Goal: Information Seeking & Learning: Understand process/instructions

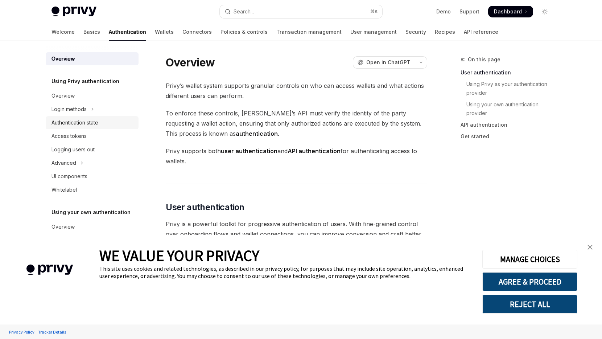
click at [76, 120] on div "Authentication state" at bounding box center [75, 122] width 47 height 9
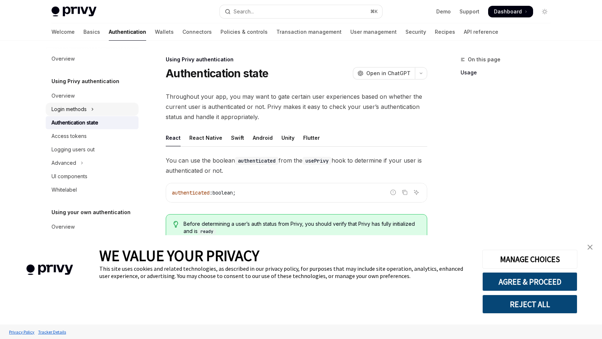
click at [100, 112] on button "Login methods" at bounding box center [92, 109] width 93 height 13
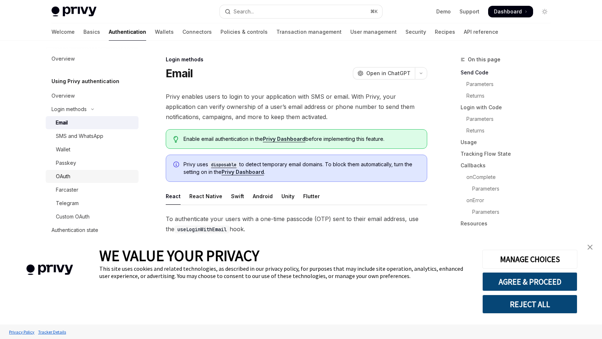
click at [76, 181] on link "OAuth" at bounding box center [92, 176] width 93 height 13
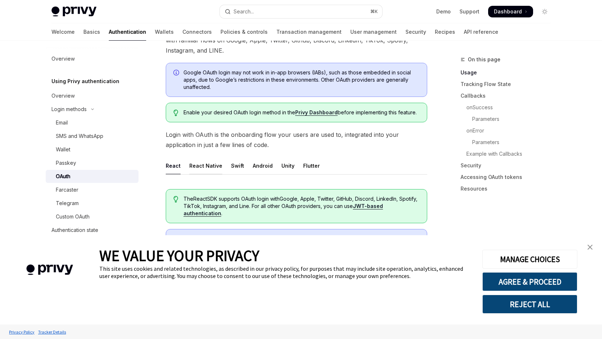
click at [210, 173] on div "React Native" at bounding box center [205, 165] width 33 height 17
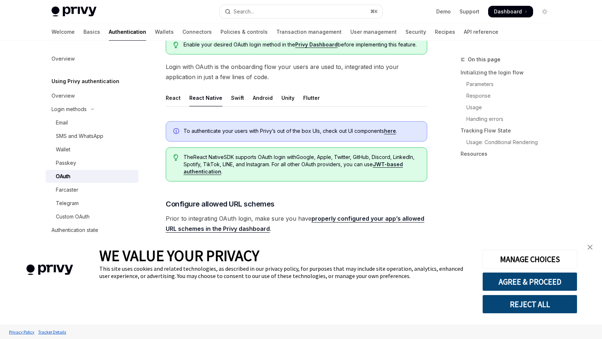
scroll to position [135, 0]
click at [593, 248] on link "close banner" at bounding box center [590, 247] width 15 height 15
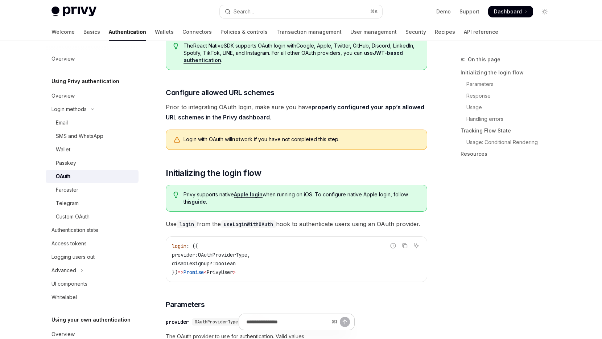
scroll to position [266, 0]
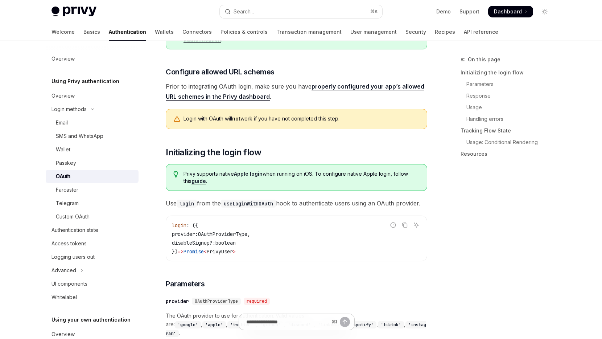
click at [353, 89] on link "properly configured your app’s allowed URL schemes in the Privy dashboard" at bounding box center [295, 92] width 259 height 18
type textarea "*"
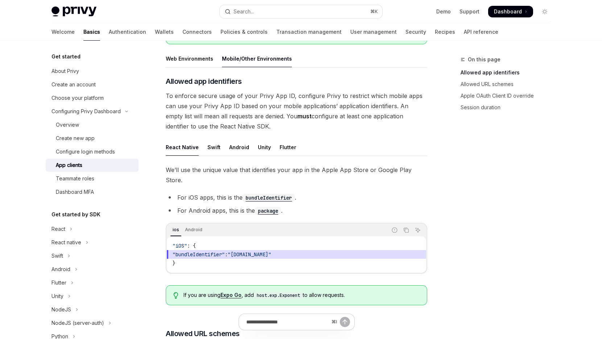
scroll to position [141, 0]
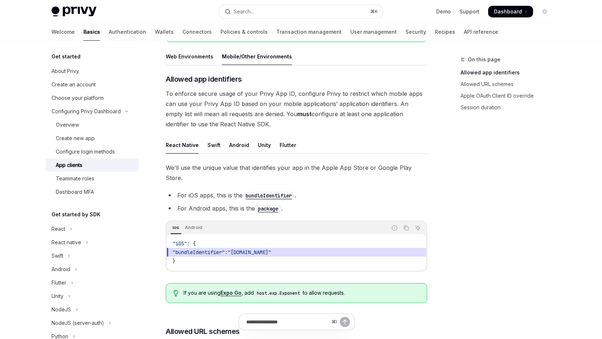
click at [267, 205] on code "package" at bounding box center [268, 209] width 26 height 8
click at [254, 15] on div "Search..." at bounding box center [244, 11] width 20 height 9
type input "**********"
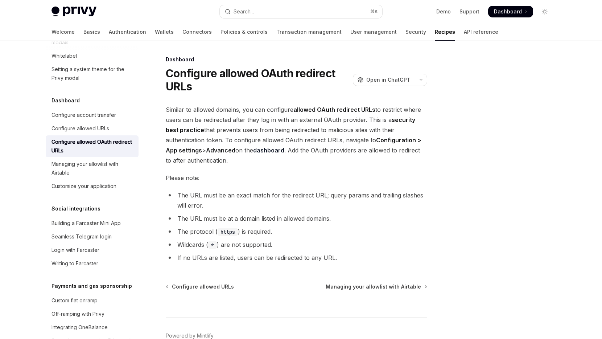
click at [102, 155] on div "Configure allowed OAuth redirect URLs" at bounding box center [93, 145] width 83 height 17
click at [100, 133] on div "Configure allowed URLs" at bounding box center [81, 128] width 58 height 9
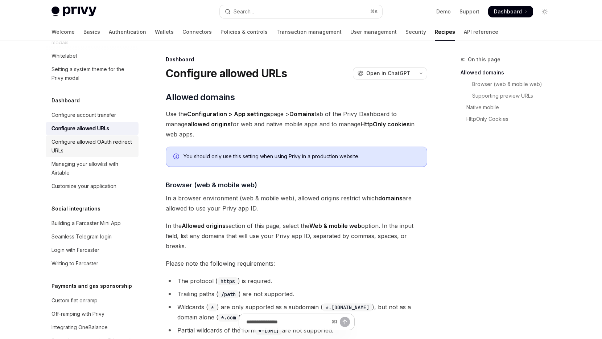
click at [92, 155] on div "Configure allowed OAuth redirect URLs" at bounding box center [93, 145] width 83 height 17
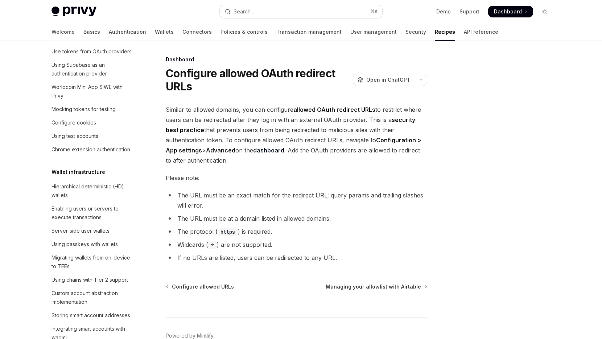
scroll to position [236, 0]
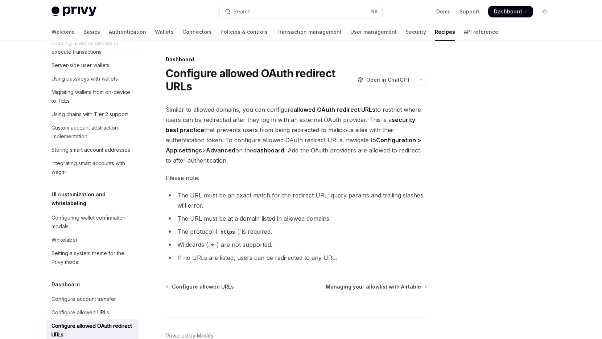
click at [268, 176] on span "Please note:" at bounding box center [297, 178] width 262 height 10
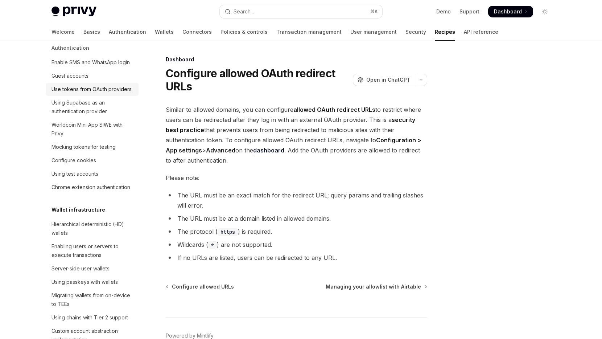
scroll to position [0, 0]
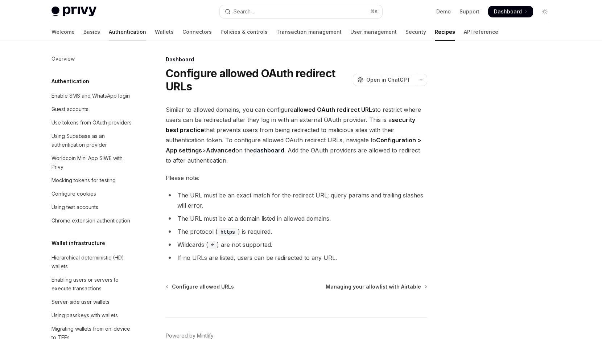
click at [109, 31] on link "Authentication" at bounding box center [127, 31] width 37 height 17
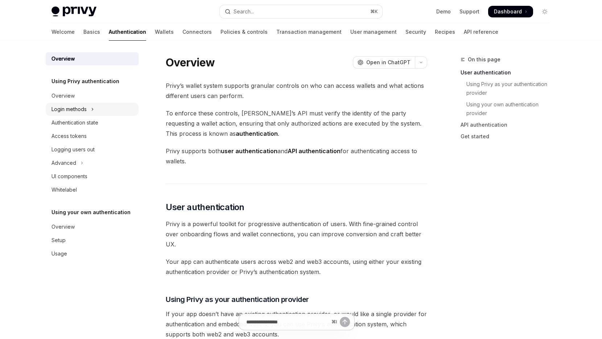
click at [84, 110] on div "Login methods" at bounding box center [69, 109] width 35 height 9
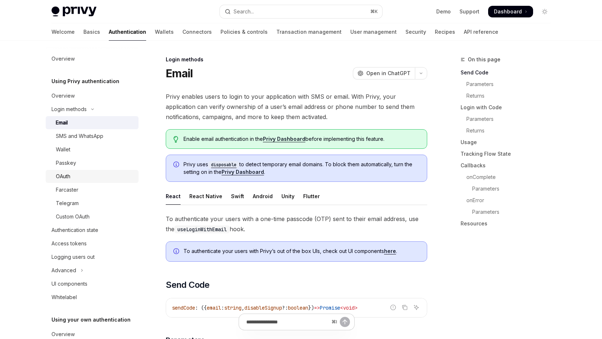
click at [83, 174] on div "OAuth" at bounding box center [95, 176] width 78 height 9
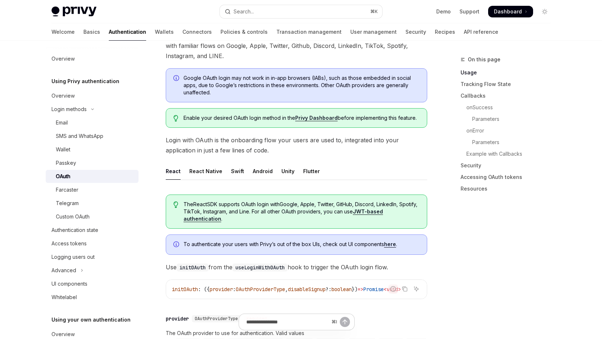
scroll to position [71, 0]
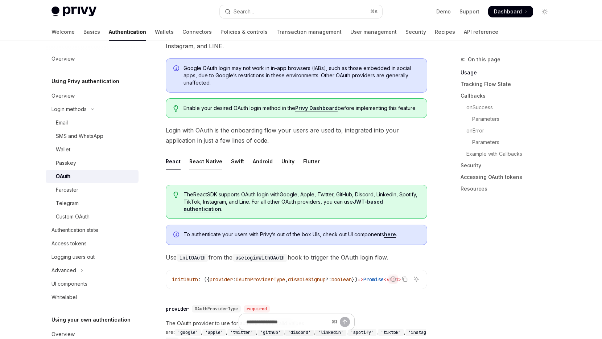
click at [198, 164] on div "React Native" at bounding box center [205, 161] width 33 height 17
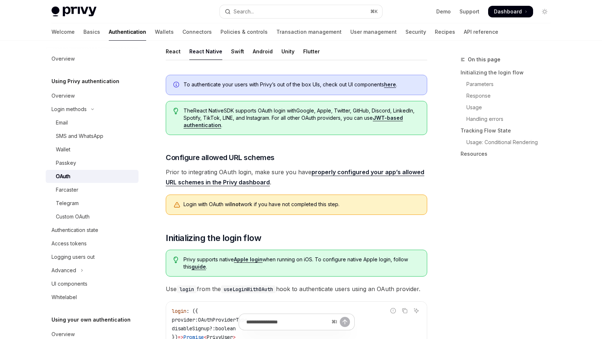
scroll to position [186, 0]
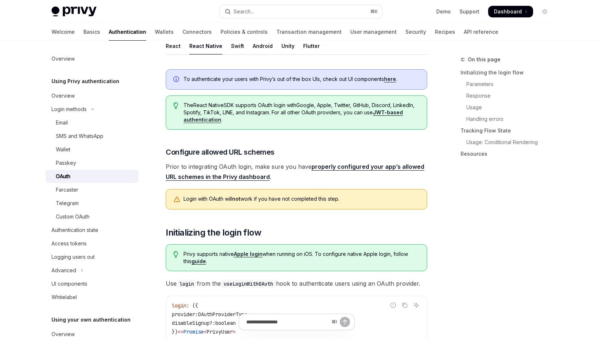
click at [323, 169] on link "properly configured your app’s allowed URL schemes in the Privy dashboard" at bounding box center [295, 172] width 259 height 18
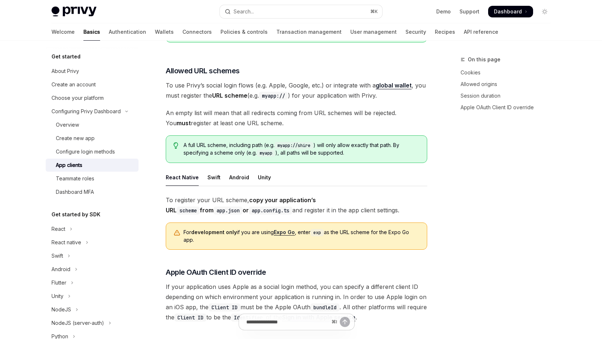
type textarea "*"
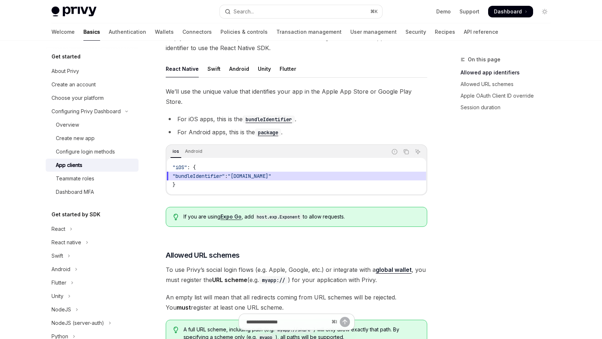
scroll to position [216, 0]
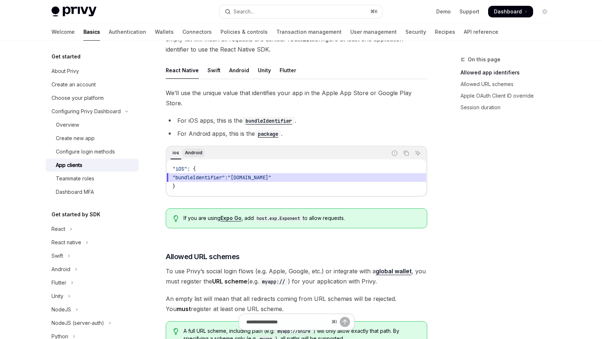
drag, startPoint x: 203, startPoint y: 144, endPoint x: 197, endPoint y: 143, distance: 6.2
click at [201, 147] on div "ios Android" at bounding box center [277, 153] width 220 height 12
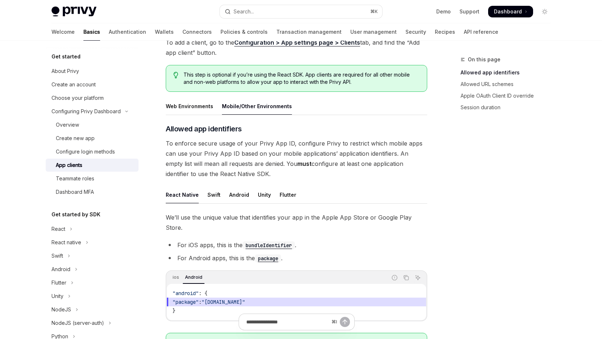
scroll to position [90, 0]
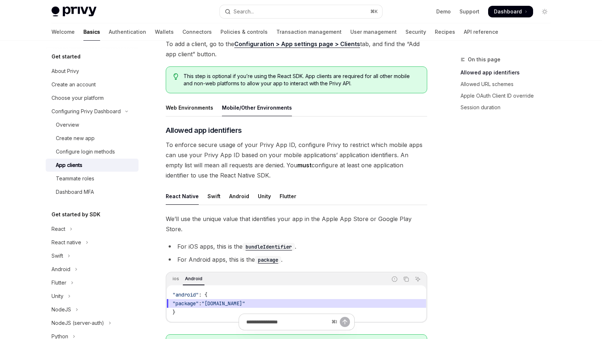
click at [309, 160] on span "To enforce secure usage of your Privy App ID, configure Privy to restrict which…" at bounding box center [297, 160] width 262 height 41
click at [359, 168] on span "To enforce secure usage of your Privy App ID, configure Privy to restrict which…" at bounding box center [297, 160] width 262 height 41
click at [384, 169] on span "To enforce secure usage of your Privy App ID, configure Privy to restrict which…" at bounding box center [297, 160] width 262 height 41
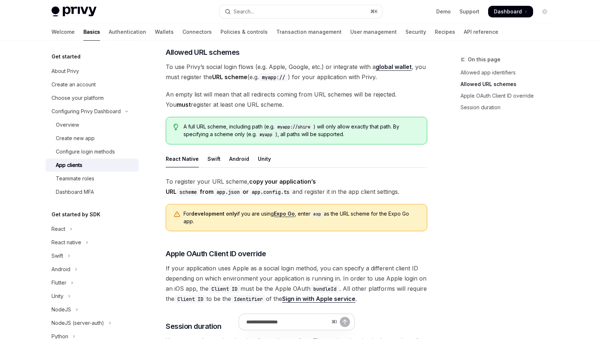
scroll to position [427, 0]
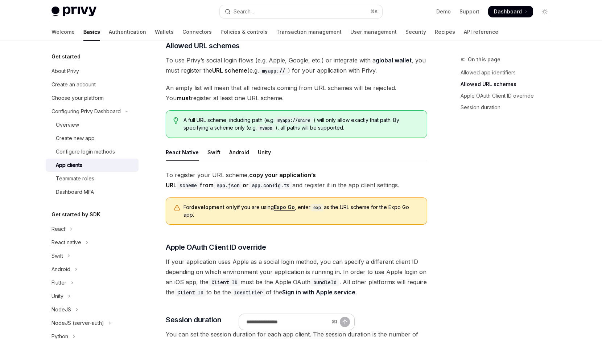
click at [260, 171] on strong "copy your application’s URL scheme from app.json or app.config.ts" at bounding box center [241, 179] width 150 height 17
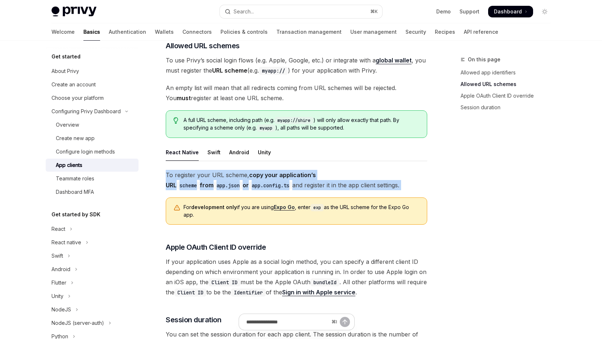
click at [260, 171] on strong "copy your application’s URL scheme from app.json or app.config.ts" at bounding box center [241, 179] width 150 height 17
click at [284, 170] on span "To register your URL scheme, copy your application’s URL scheme from app.json o…" at bounding box center [297, 180] width 262 height 20
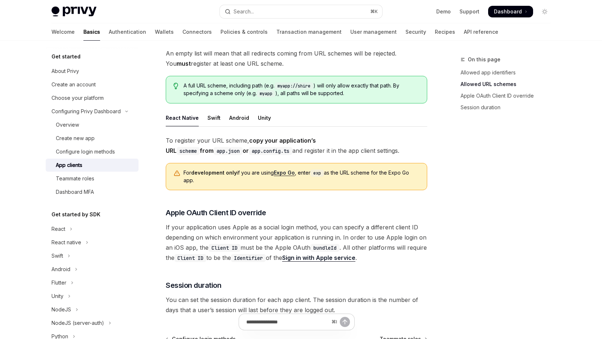
scroll to position [476, 0]
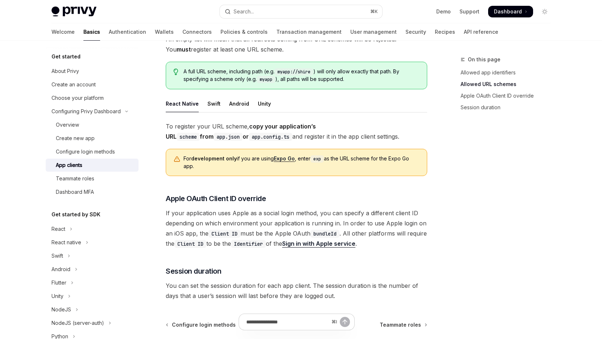
click at [321, 155] on code "exp" at bounding box center [316, 158] width 13 height 7
copy code "exp"
click at [334, 160] on div "For development only if you are using Expo Go , enter exp as the URL scheme for…" at bounding box center [297, 162] width 262 height 27
click at [334, 159] on div "For development only if you are using Expo Go , enter exp as the URL scheme for…" at bounding box center [297, 162] width 262 height 27
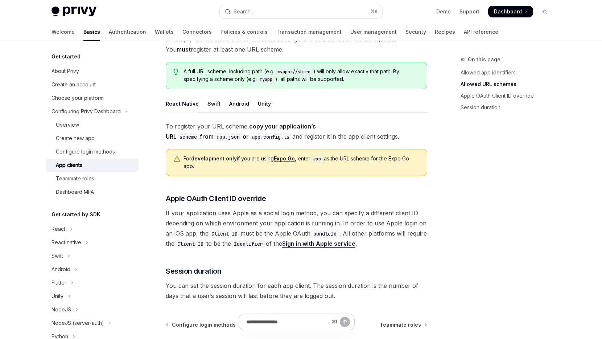
click at [334, 159] on div "For development only if you are using Expo Go , enter exp as the URL scheme for…" at bounding box center [302, 162] width 236 height 15
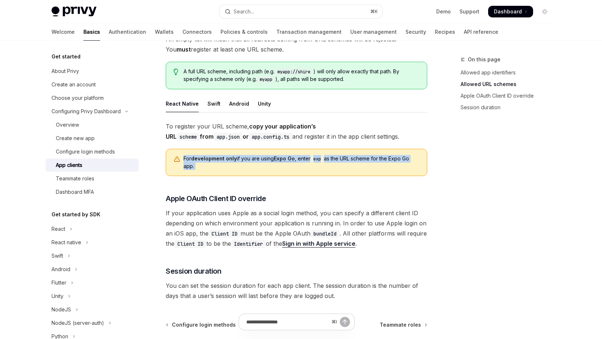
click at [334, 159] on div "For development only if you are using Expo Go , enter exp as the URL scheme for…" at bounding box center [302, 162] width 236 height 15
click at [330, 159] on div at bounding box center [330, 159] width 0 height 0
click at [334, 159] on div "For development only if you are using Expo Go , enter exp as the URL scheme for…" at bounding box center [302, 162] width 236 height 15
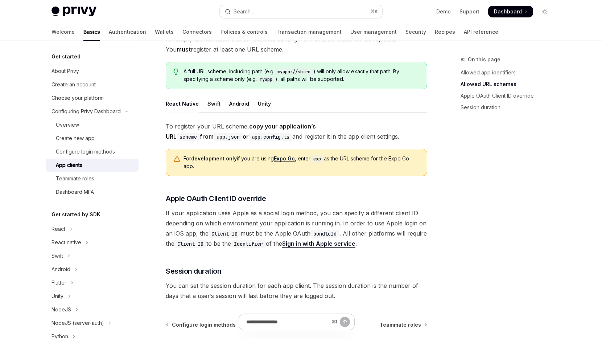
click at [324, 155] on code "exp" at bounding box center [316, 158] width 13 height 7
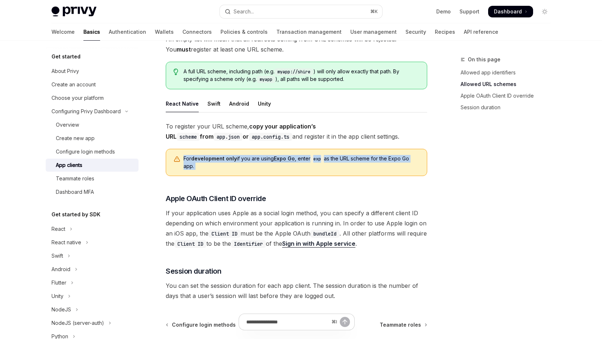
click at [324, 155] on code "exp" at bounding box center [316, 158] width 13 height 7
copy div "For development only if you are using Expo Go , enter exp as the URL scheme for…"
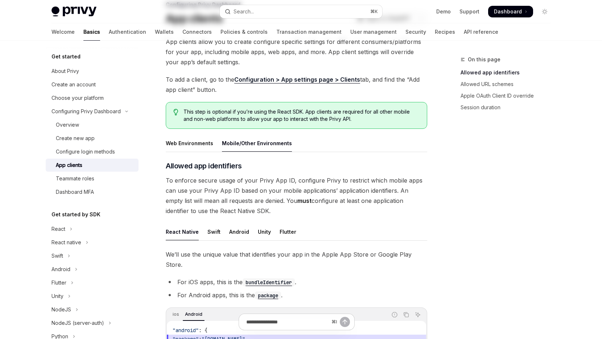
scroll to position [0, 0]
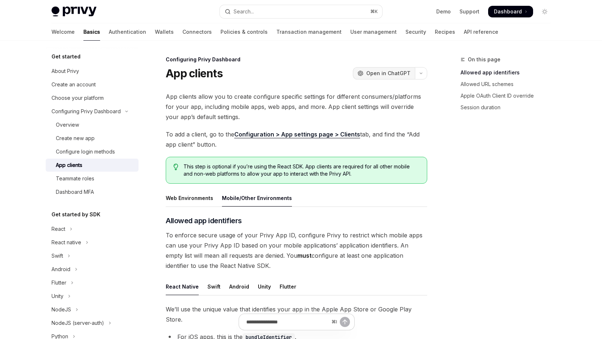
click at [388, 73] on span "Open in ChatGPT" at bounding box center [388, 73] width 44 height 7
click at [399, 74] on span "Open in ChatGPT" at bounding box center [388, 73] width 44 height 7
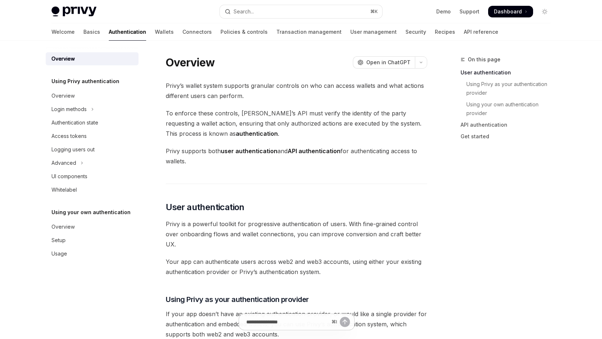
type textarea "*"
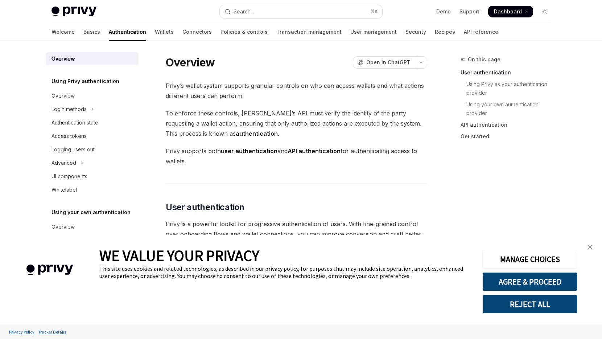
click at [504, 13] on span "Dashboard" at bounding box center [508, 11] width 28 height 7
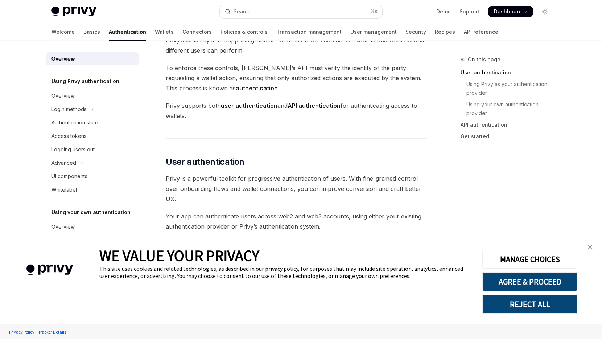
scroll to position [138, 0]
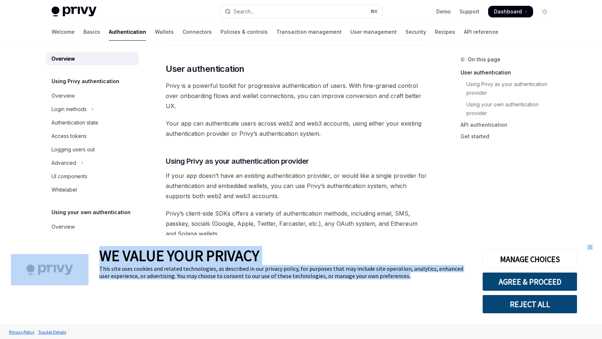
click at [584, 244] on div "WE VALUE YOUR PRIVACY This site uses cookies and related technologies, as descr…" at bounding box center [301, 279] width 602 height 89
click at [592, 244] on link "close banner" at bounding box center [590, 247] width 15 height 15
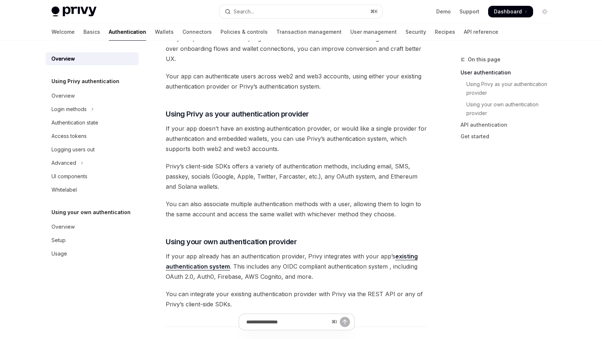
scroll to position [193, 0]
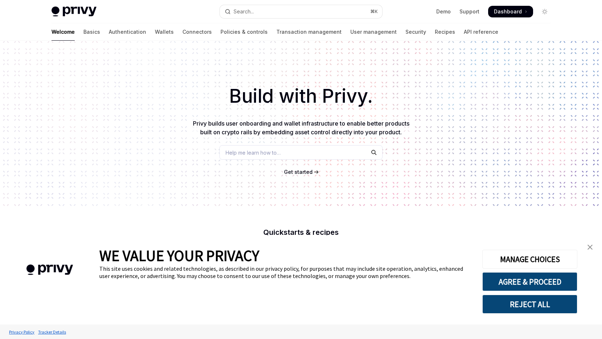
drag, startPoint x: 597, startPoint y: 248, endPoint x: 590, endPoint y: 248, distance: 7.3
click at [597, 248] on div "WE VALUE YOUR PRIVACY This site uses cookies and related technologies, as descr…" at bounding box center [301, 279] width 602 height 89
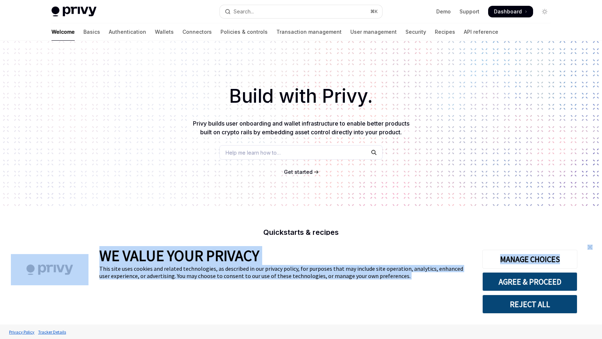
click at [588, 248] on img "close banner" at bounding box center [590, 246] width 5 height 5
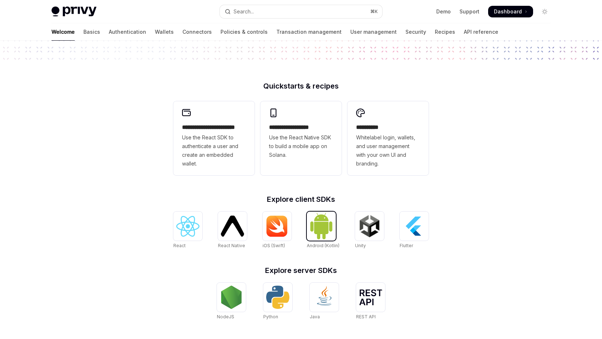
scroll to position [238, 0]
